Goal: Information Seeking & Learning: Learn about a topic

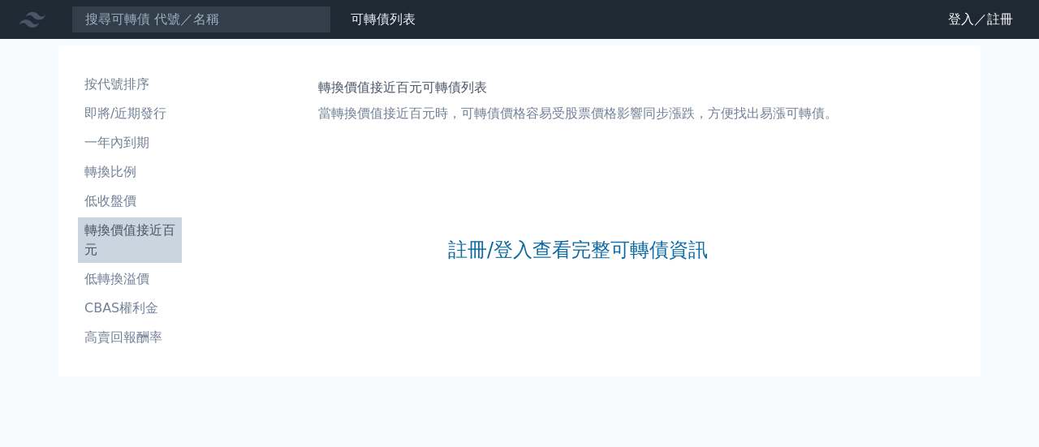
click at [996, 32] on nav "可轉債列表 財務數據 可轉債列表 財務數據 登入／註冊 登入／註冊" at bounding box center [519, 19] width 1039 height 39
drag, startPoint x: 996, startPoint y: 32, endPoint x: 987, endPoint y: 24, distance: 13.2
click at [991, 28] on nav "可轉債列表 財務數據 可轉債列表 財務數據 登入／註冊 登入／註冊" at bounding box center [519, 19] width 1039 height 39
click at [987, 24] on link "登入／註冊" at bounding box center [980, 19] width 91 height 26
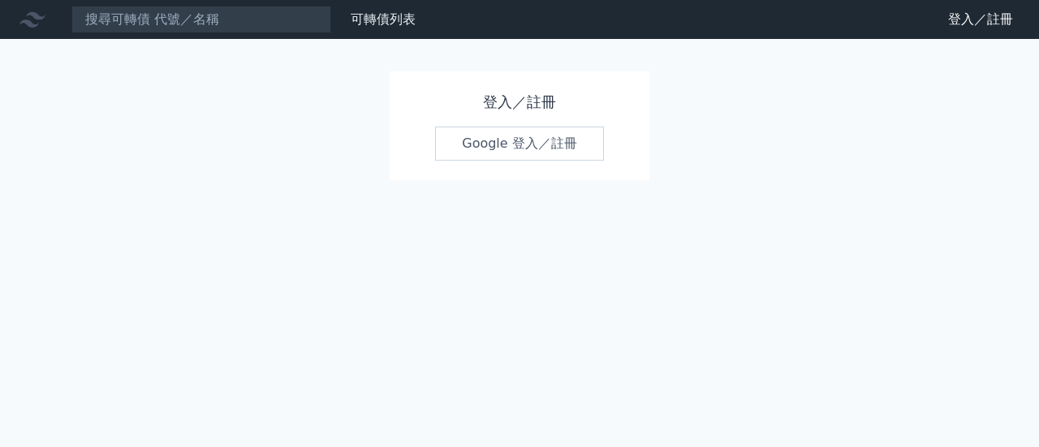
click at [560, 150] on link "Google 登入／註冊" at bounding box center [519, 144] width 169 height 34
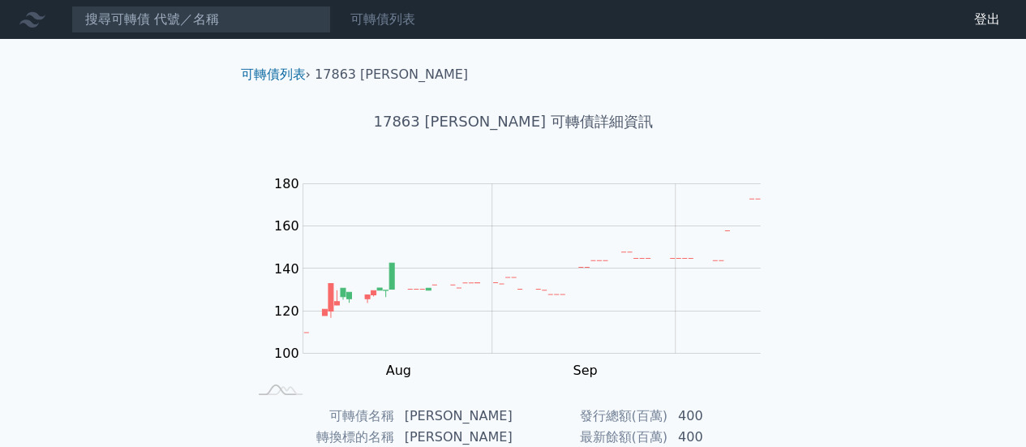
click at [355, 28] on div "可轉債列表" at bounding box center [383, 19] width 78 height 19
click at [391, 24] on link "可轉債列表" at bounding box center [383, 18] width 65 height 15
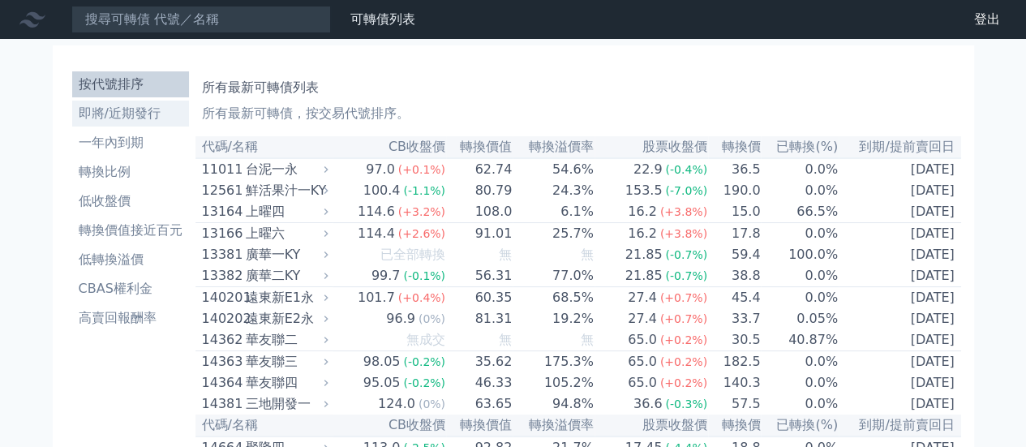
click at [135, 124] on link "即將/近期發行" at bounding box center [130, 114] width 117 height 26
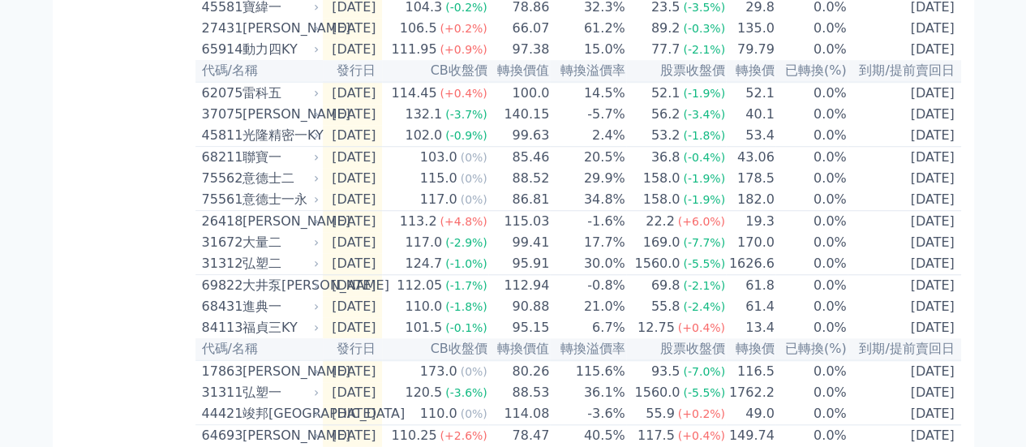
scroll to position [772, 0]
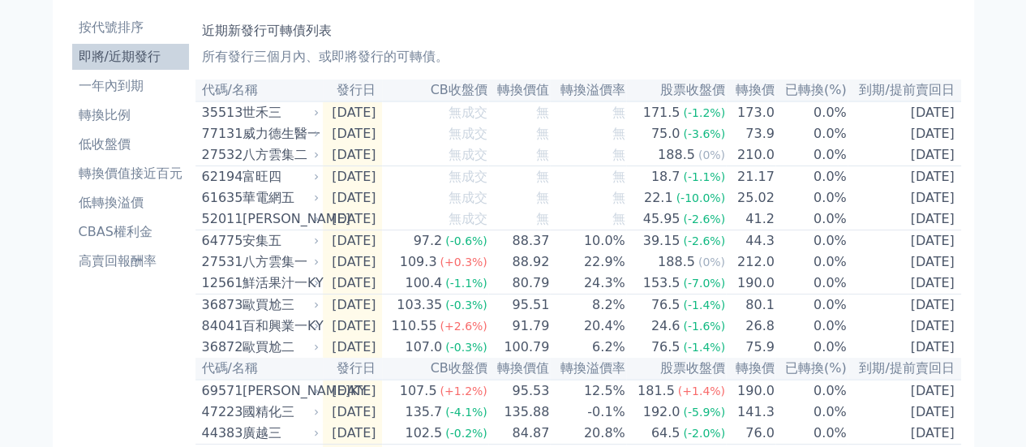
scroll to position [0, 0]
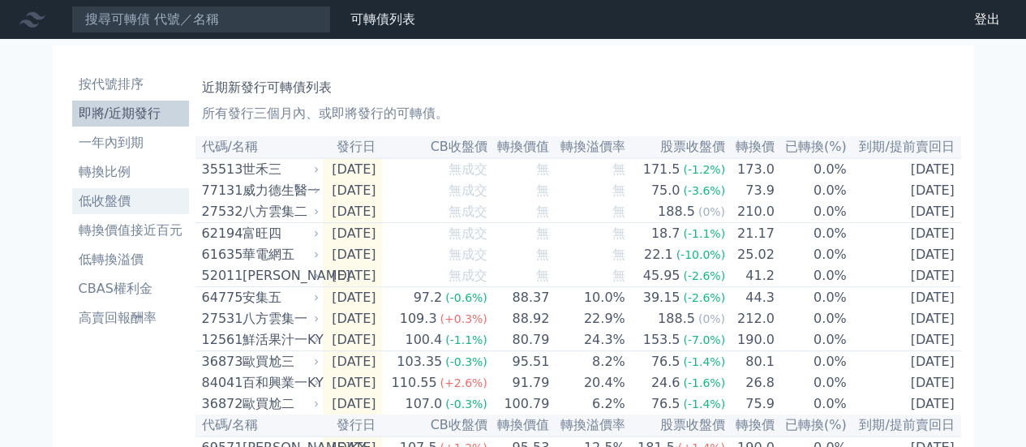
click at [120, 202] on li "低收盤價" at bounding box center [130, 200] width 117 height 19
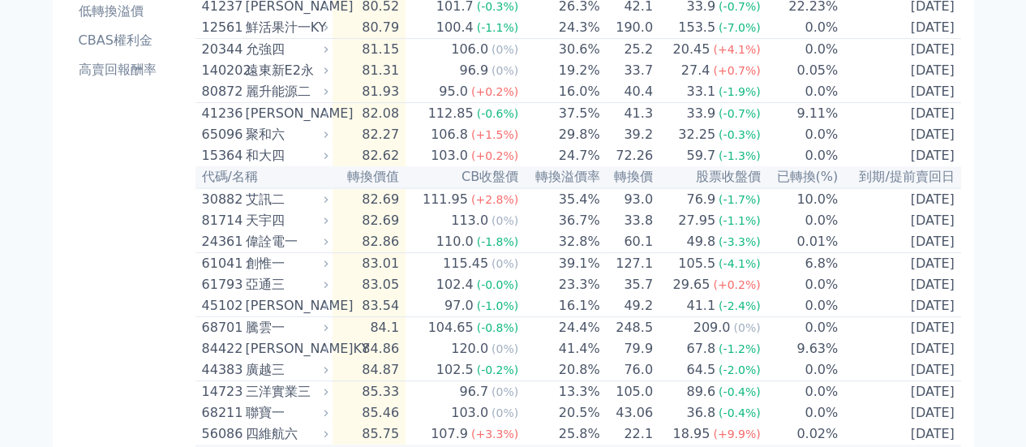
scroll to position [325, 0]
